Goal: Task Accomplishment & Management: Use online tool/utility

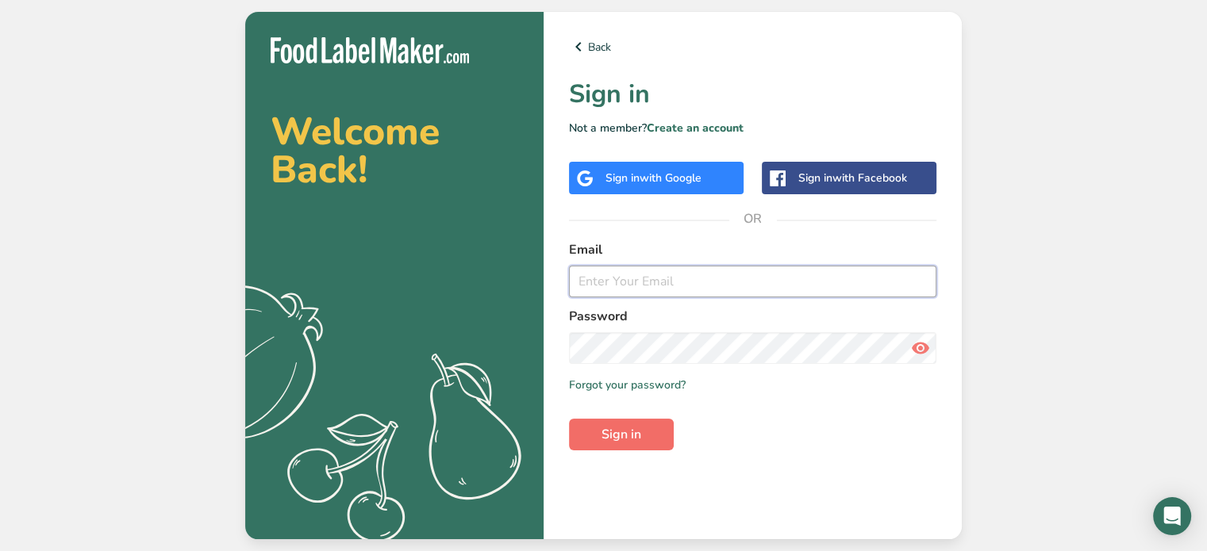
type input "[EMAIL_ADDRESS][DOMAIN_NAME]"
click at [661, 433] on button "Sign in" at bounding box center [621, 435] width 105 height 32
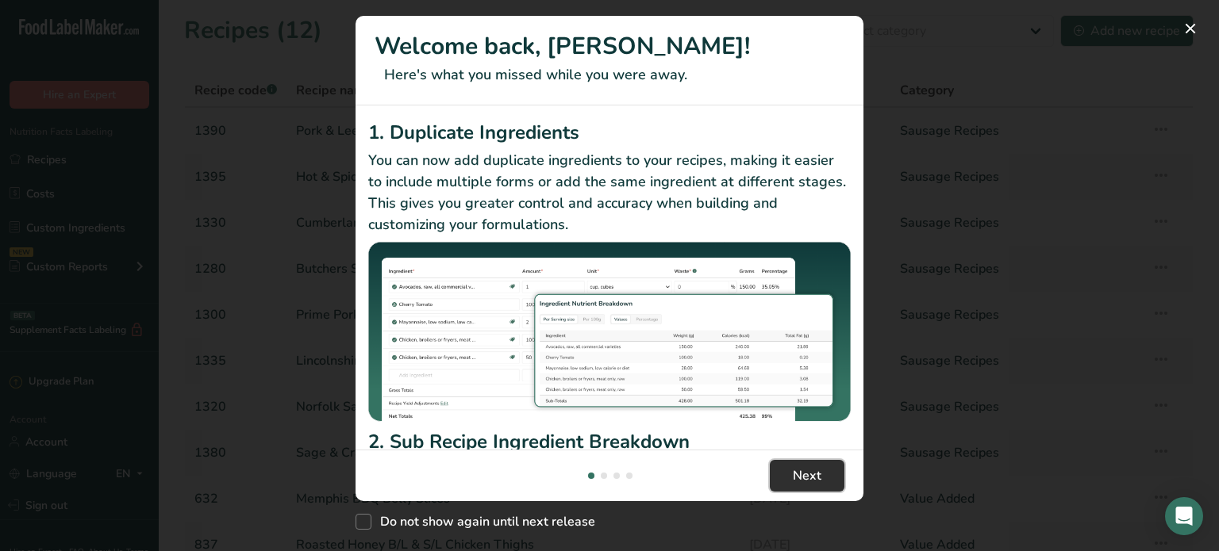
click at [824, 474] on button "Next" at bounding box center [807, 476] width 75 height 32
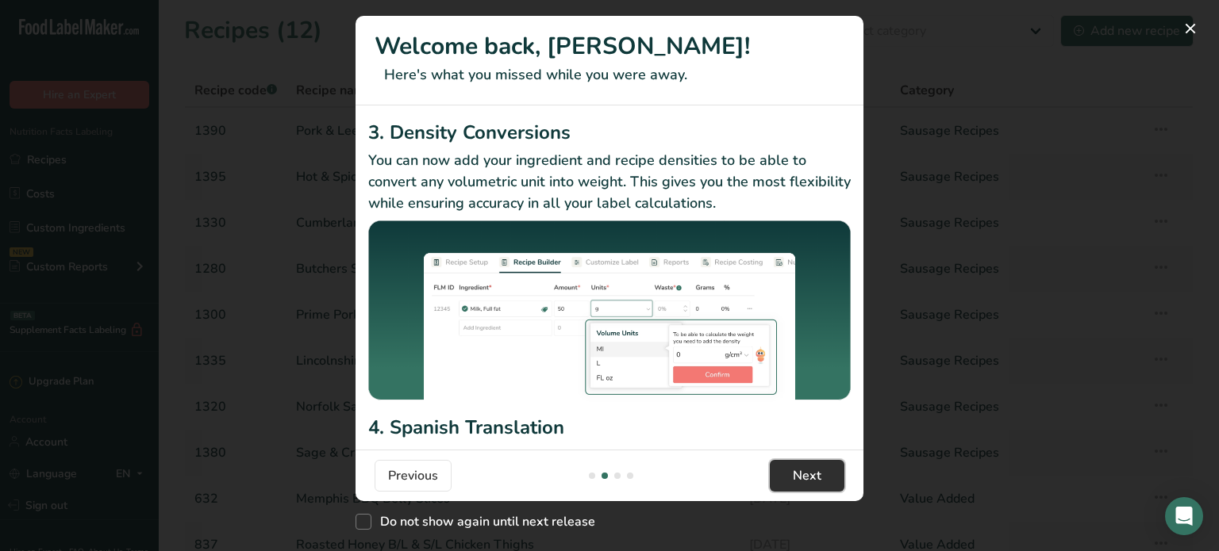
click at [813, 478] on span "Next" at bounding box center [807, 476] width 29 height 19
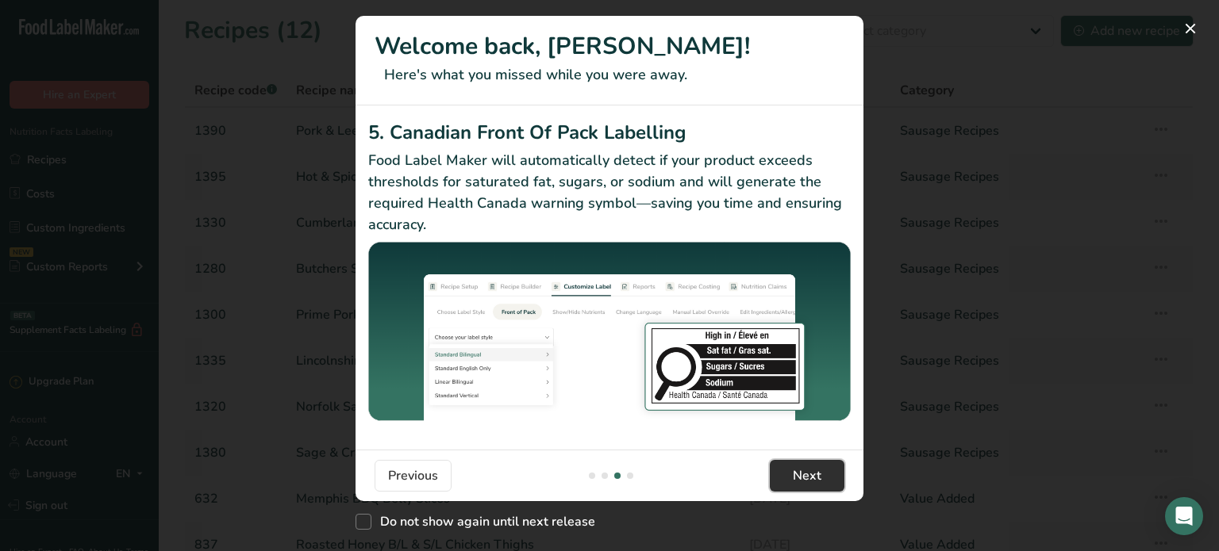
click at [816, 469] on span "Next" at bounding box center [807, 476] width 29 height 19
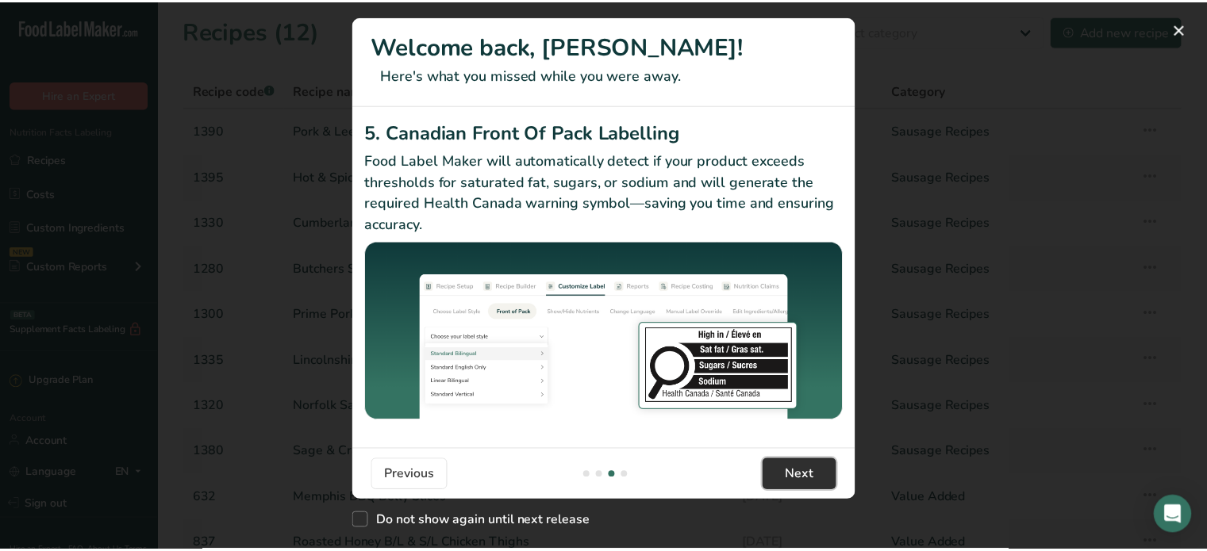
scroll to position [0, 1523]
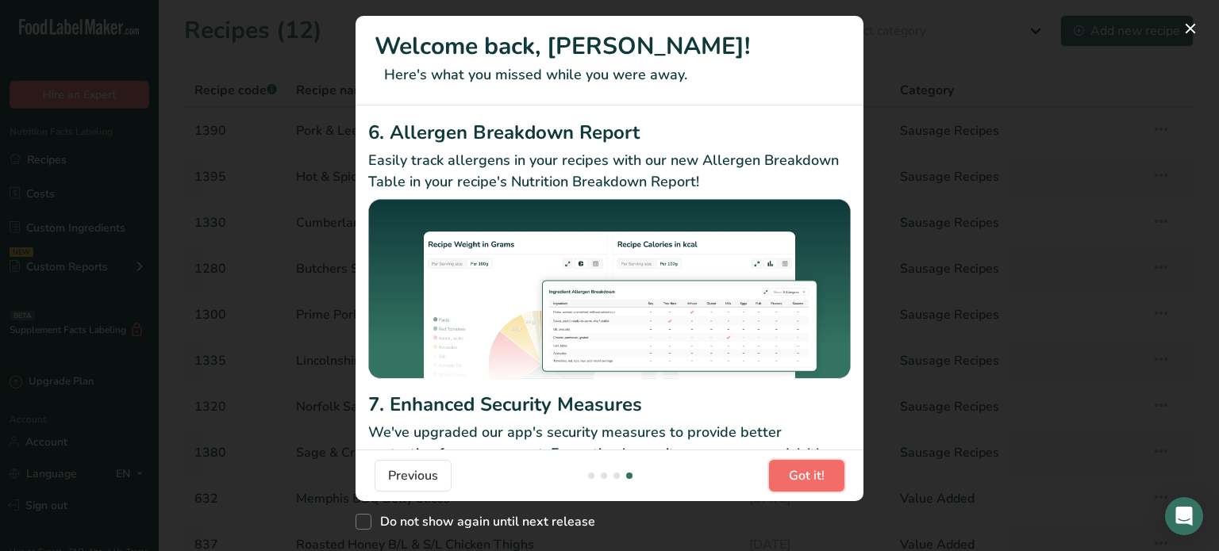
click at [810, 478] on span "Got it!" at bounding box center [807, 476] width 36 height 19
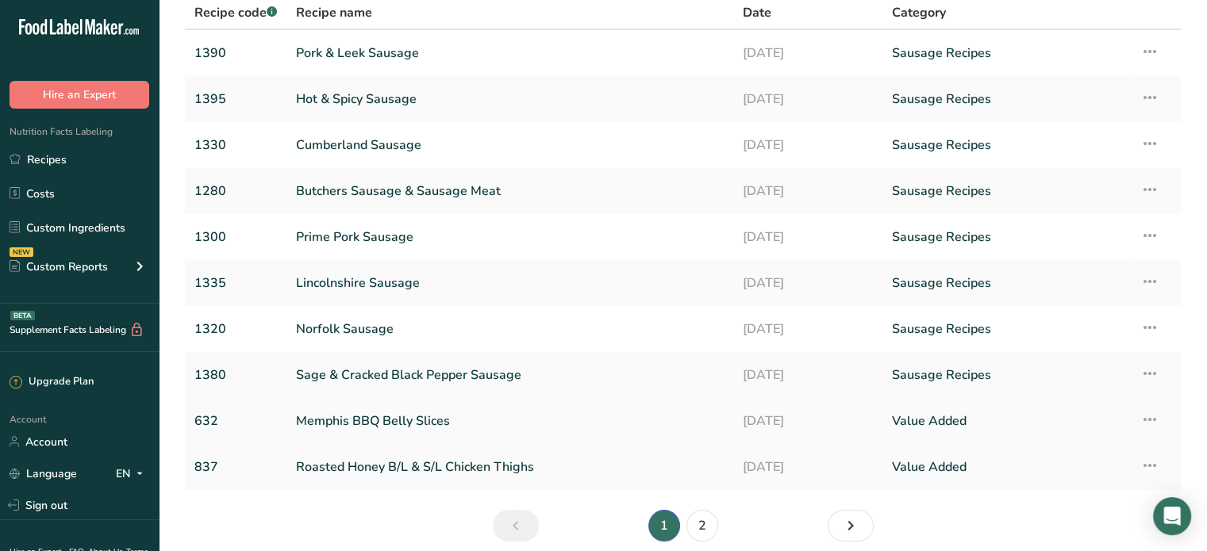
scroll to position [143, 0]
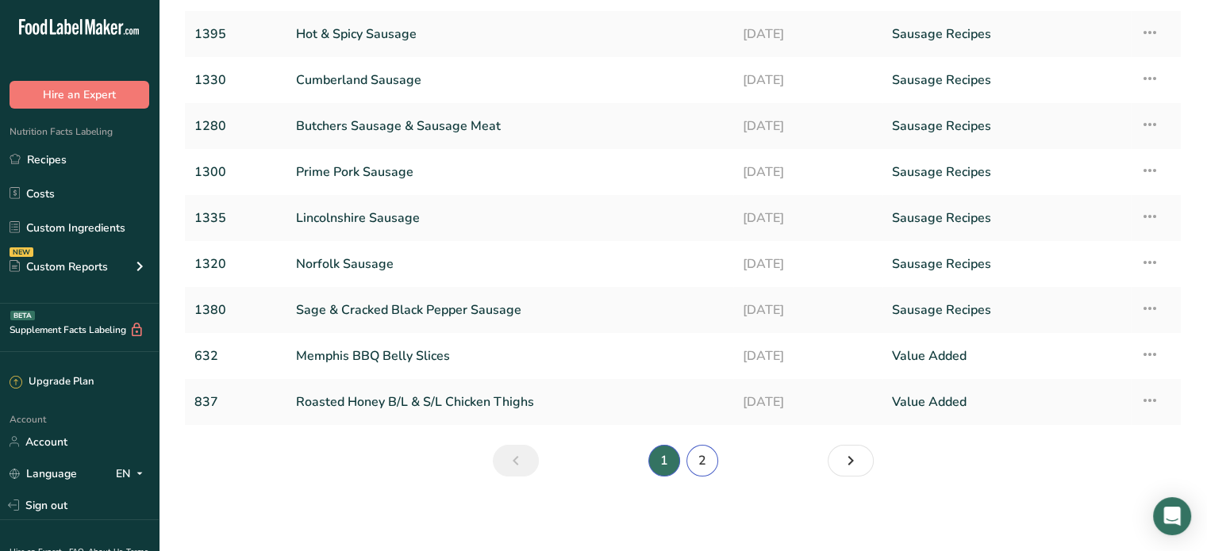
click at [705, 463] on link "2" at bounding box center [702, 461] width 32 height 32
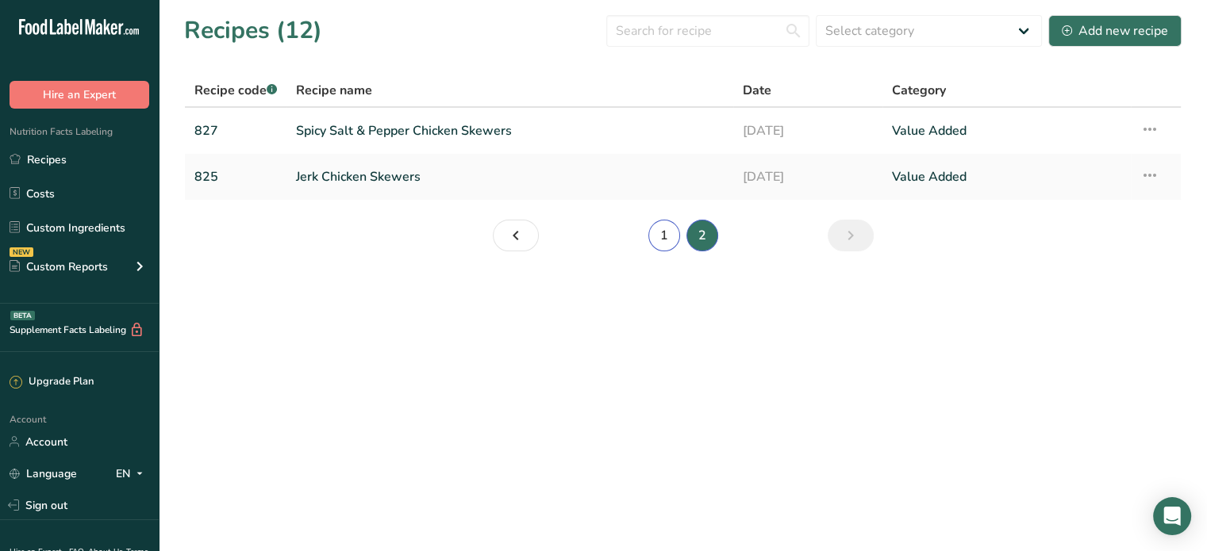
click at [662, 240] on link "1" at bounding box center [664, 236] width 32 height 32
